Goal: Information Seeking & Learning: Understand process/instructions

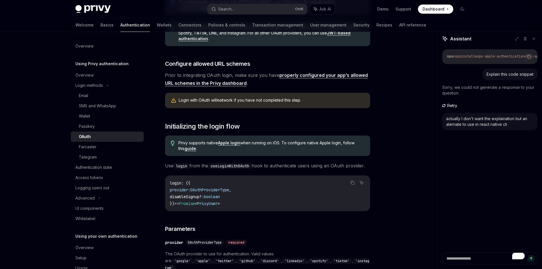
scroll to position [206, 0]
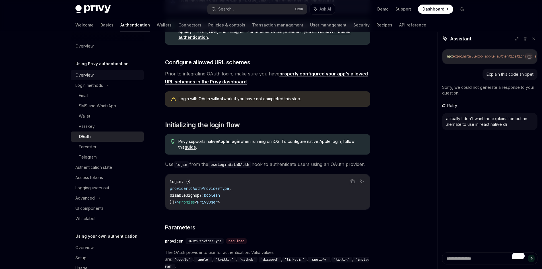
click at [99, 73] on div "Overview" at bounding box center [107, 75] width 65 height 7
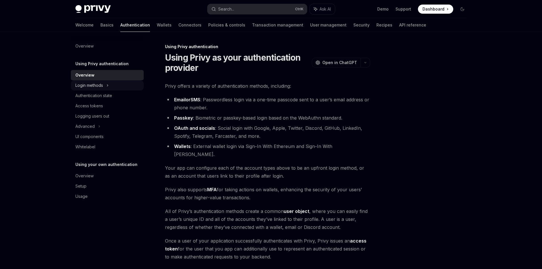
click at [110, 86] on div "Login methods" at bounding box center [107, 85] width 73 height 10
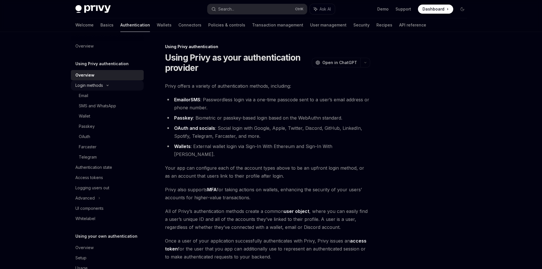
type textarea "*"
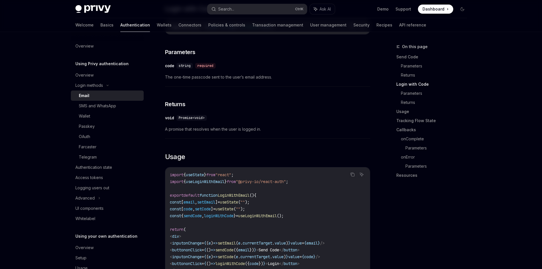
scroll to position [384, 0]
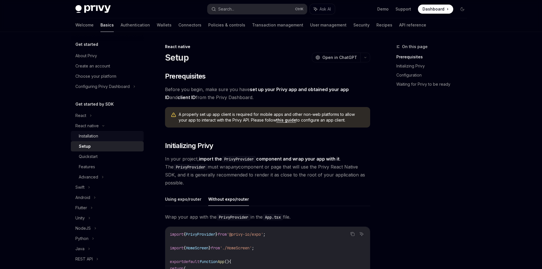
click at [101, 138] on div "Installation" at bounding box center [109, 136] width 61 height 7
type textarea "*"
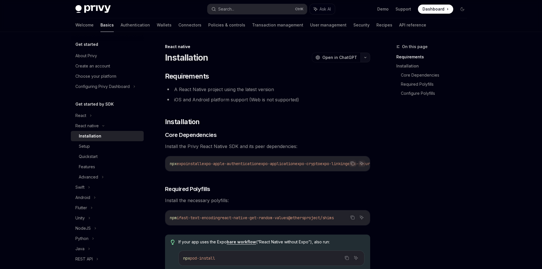
click at [363, 58] on button "button" at bounding box center [366, 58] width 10 height 10
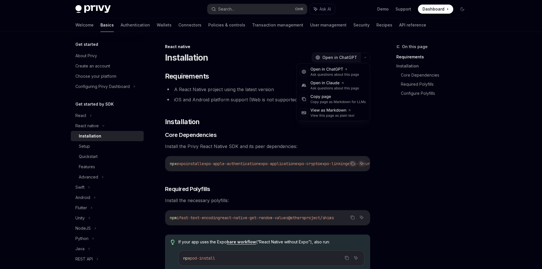
click at [340, 58] on span "Open in ChatGPT" at bounding box center [340, 58] width 35 height 6
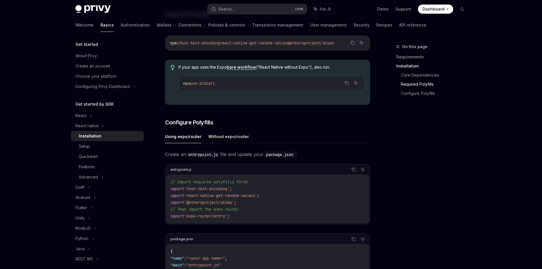
scroll to position [177, 0]
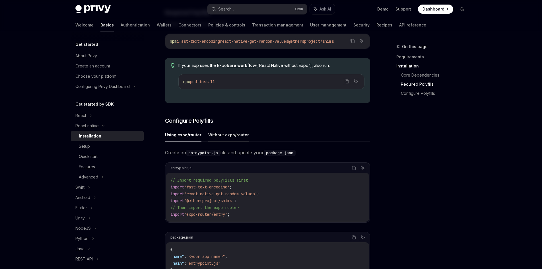
click at [231, 140] on button "Without expo/router" at bounding box center [228, 134] width 41 height 13
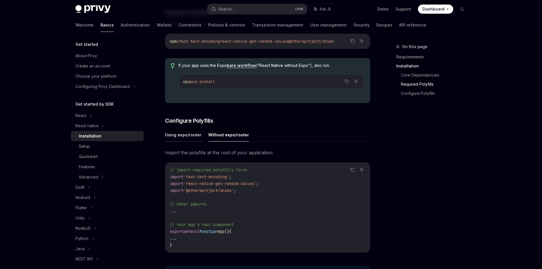
click at [179, 140] on button "Using expo/router" at bounding box center [183, 134] width 36 height 13
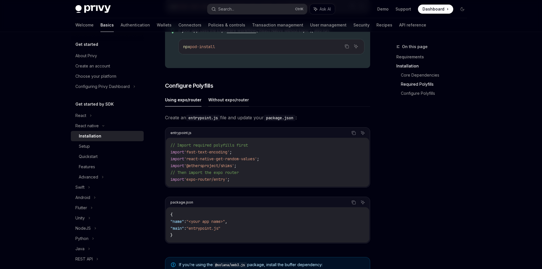
scroll to position [213, 0]
click at [222, 102] on button "Without expo/router" at bounding box center [228, 98] width 41 height 13
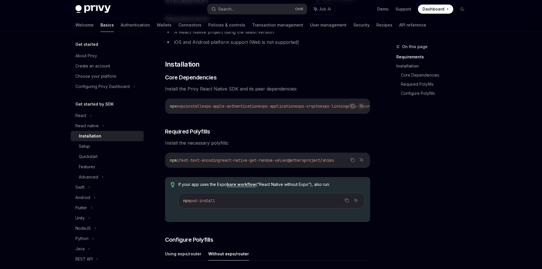
scroll to position [54, 0]
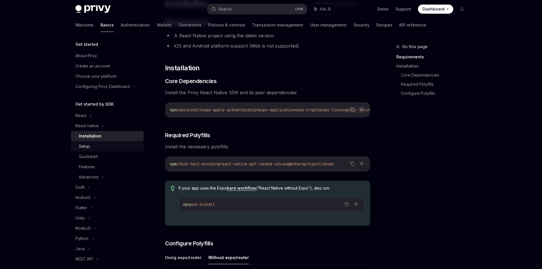
click at [92, 146] on div "Setup" at bounding box center [109, 146] width 61 height 7
type textarea "*"
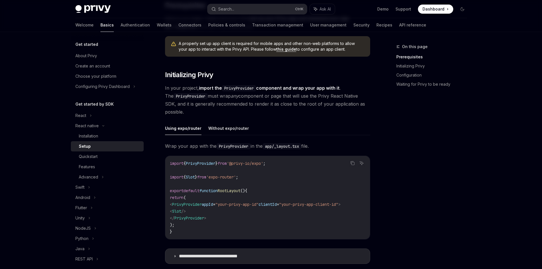
scroll to position [83, 0]
